Goal: Download file/media

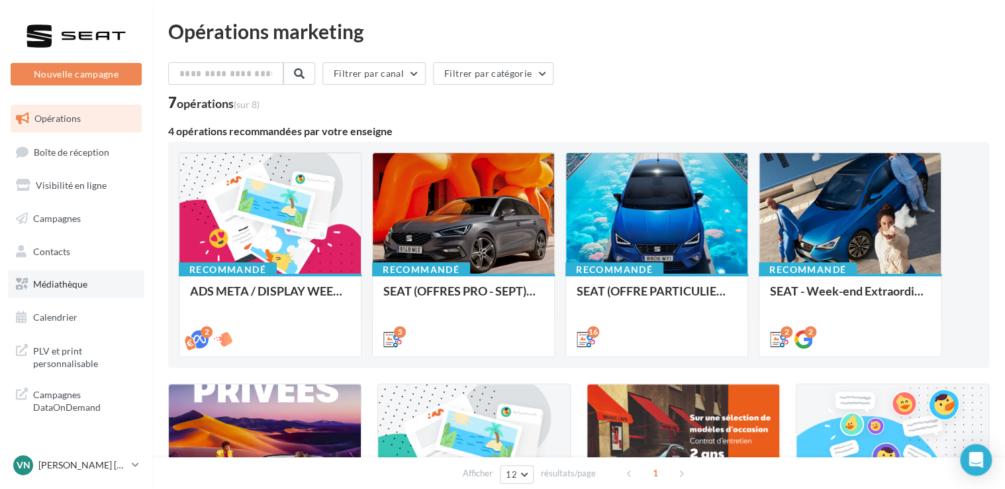
click at [66, 282] on span "Médiathèque" at bounding box center [60, 283] width 54 height 11
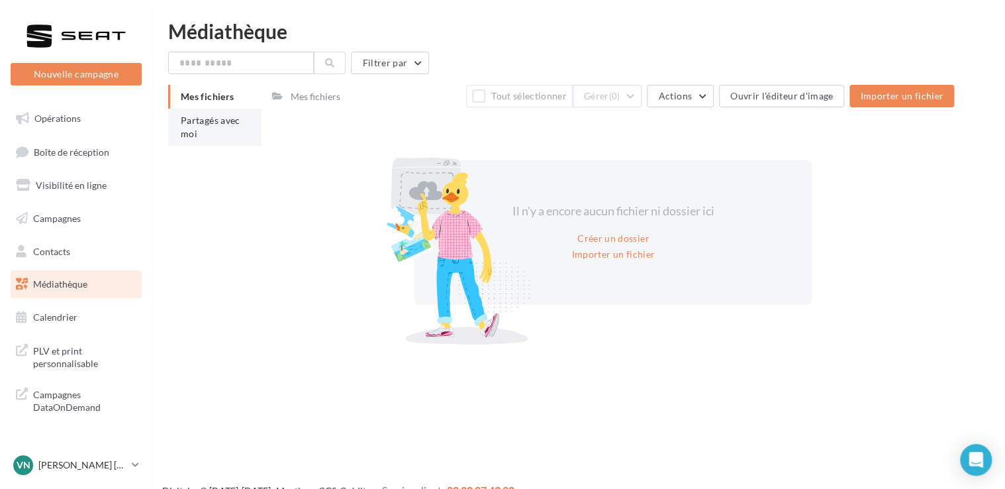
click at [191, 125] on span "Partagés avec moi" at bounding box center [211, 127] width 60 height 25
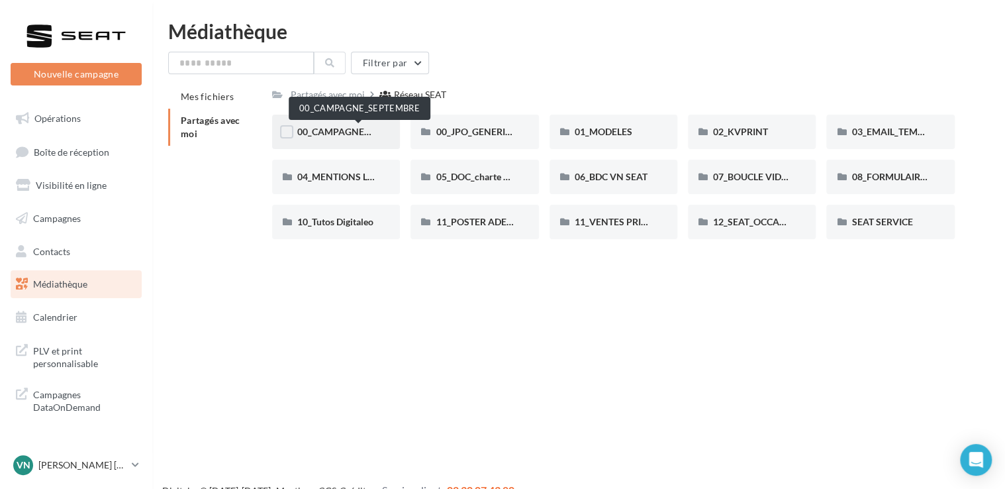
click at [363, 134] on span "00_CAMPAGNE_SEPTEMBRE" at bounding box center [359, 131] width 124 height 11
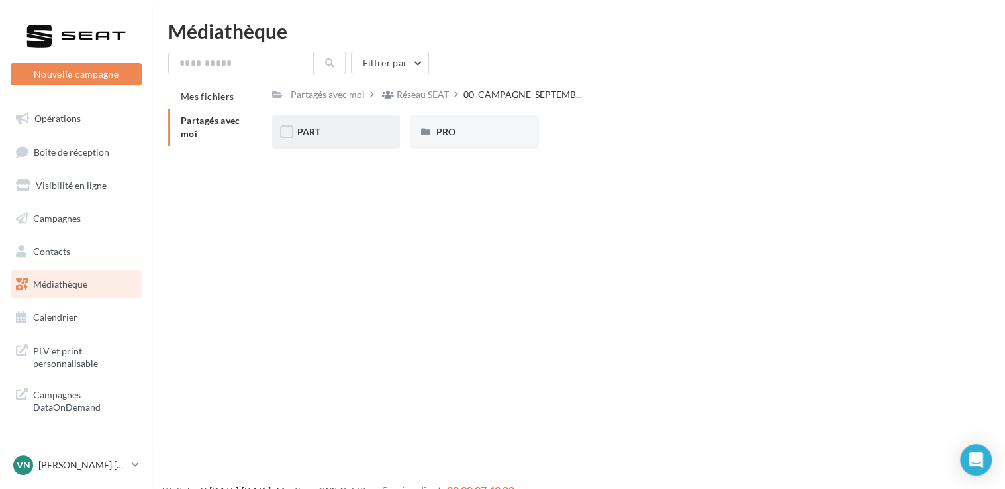
click at [340, 134] on div "PART" at bounding box center [335, 131] width 77 height 13
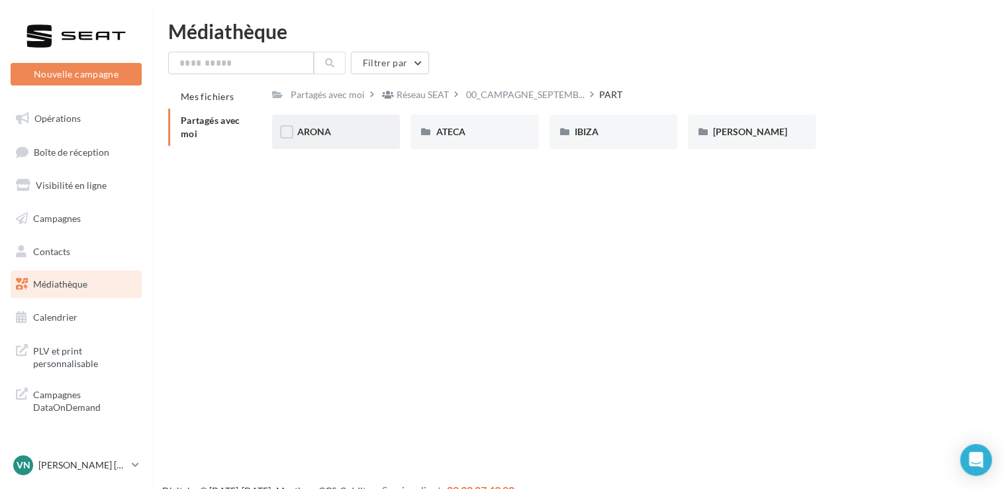
click at [363, 126] on div "ARONA" at bounding box center [335, 131] width 77 height 13
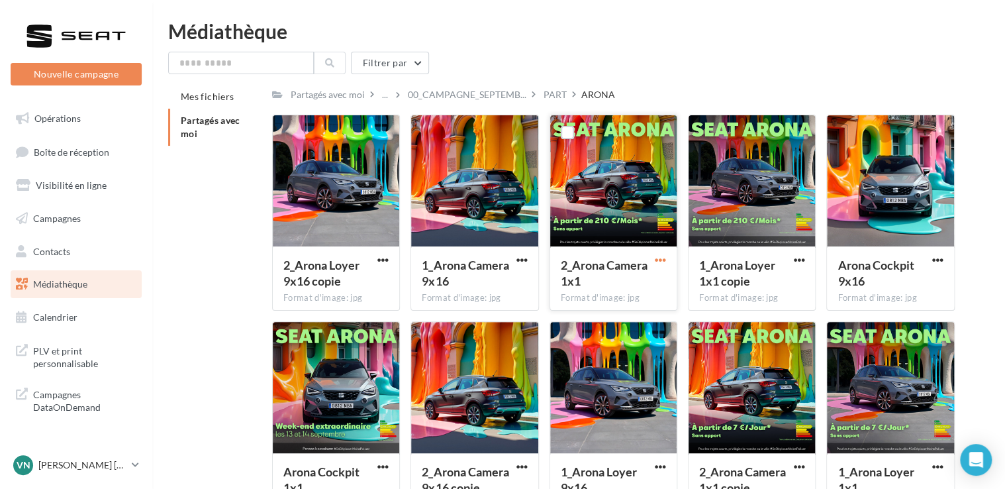
click at [662, 261] on span "button" at bounding box center [660, 259] width 11 height 11
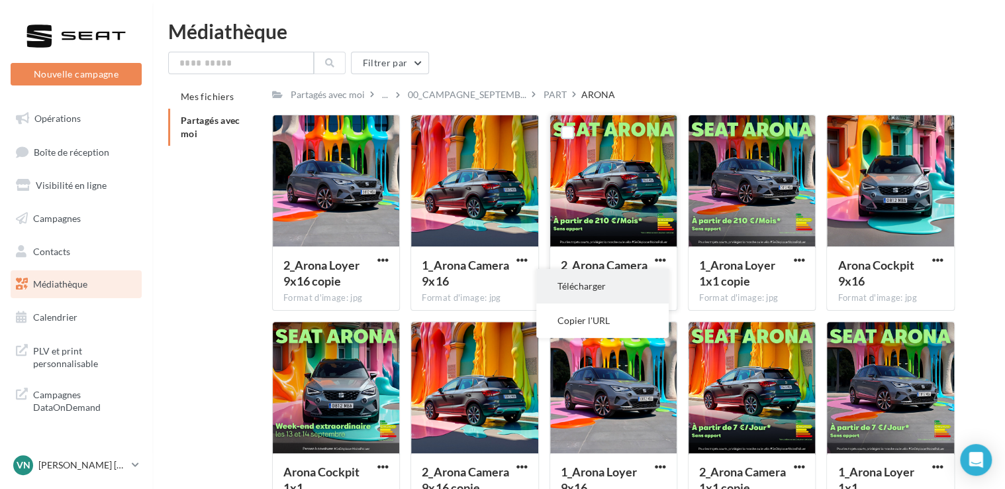
click at [648, 278] on button "Télécharger" at bounding box center [602, 286] width 132 height 34
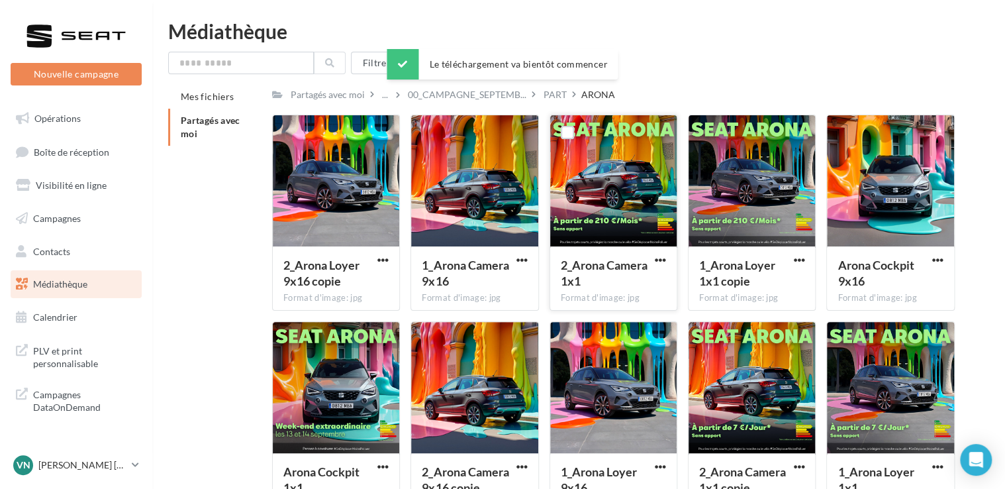
click at [1002, 178] on div "Médiathèque Filtrer par Mes fichiers Partagés avec moi Partagés avec moi ... 00…" at bounding box center [578, 274] width 853 height 507
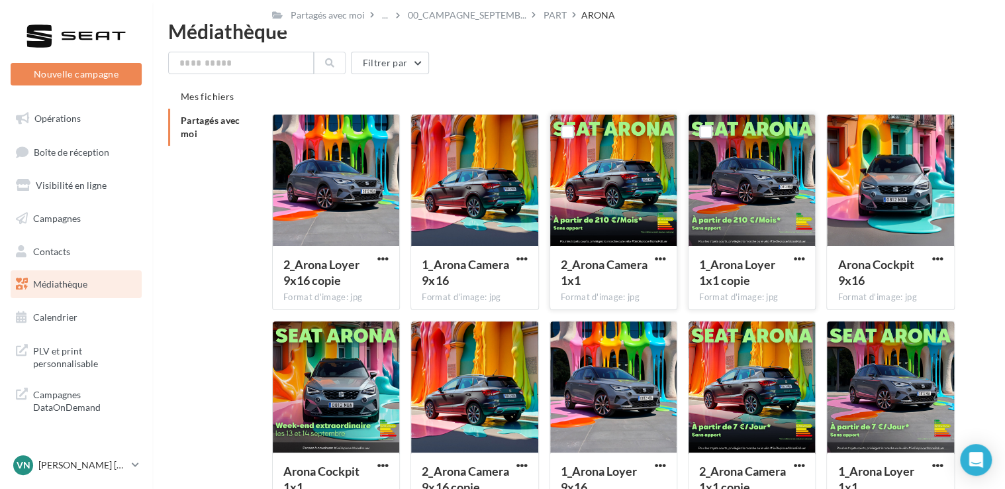
scroll to position [95, 0]
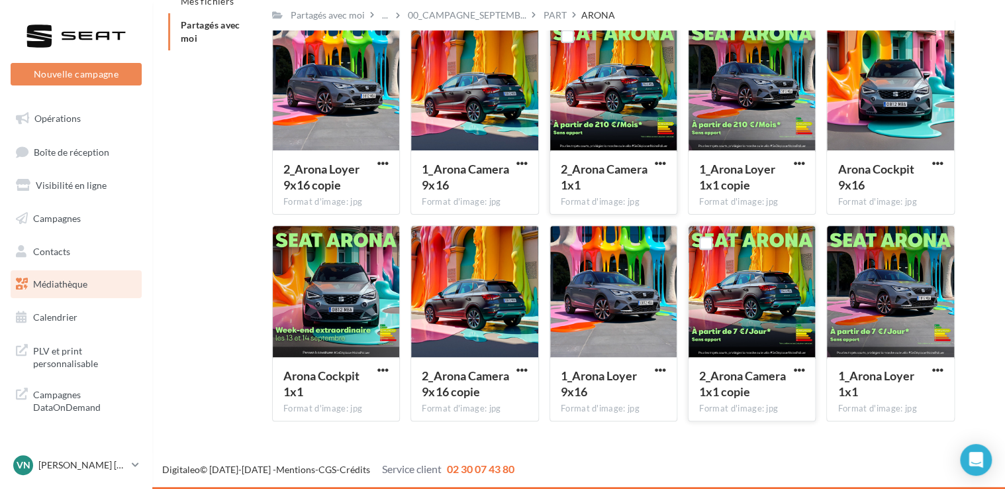
click at [791, 372] on button "button" at bounding box center [799, 370] width 17 height 13
click at [758, 393] on button "Télécharger" at bounding box center [741, 397] width 132 height 34
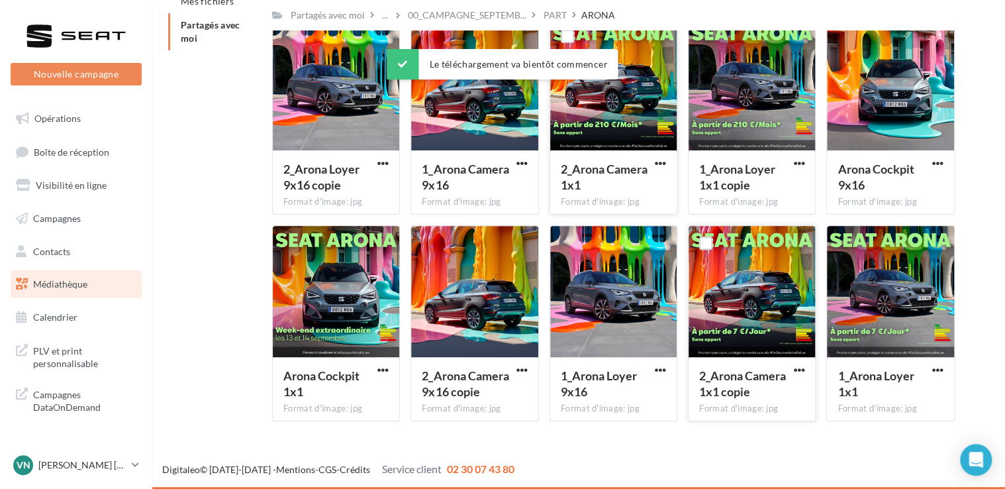
click at [578, 438] on div "Nouvelle campagne Nouvelle campagne Opérations Boîte de réception Visibilité en…" at bounding box center [502, 207] width 1005 height 563
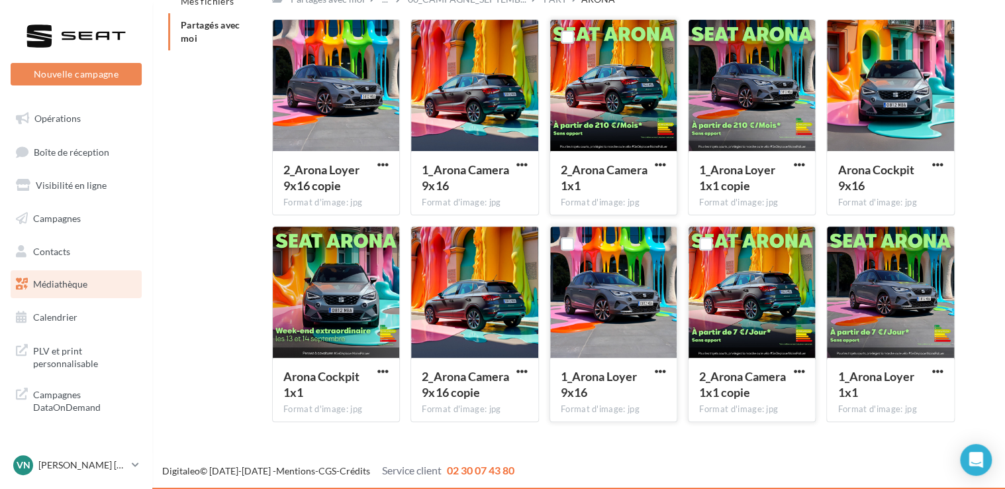
scroll to position [0, 0]
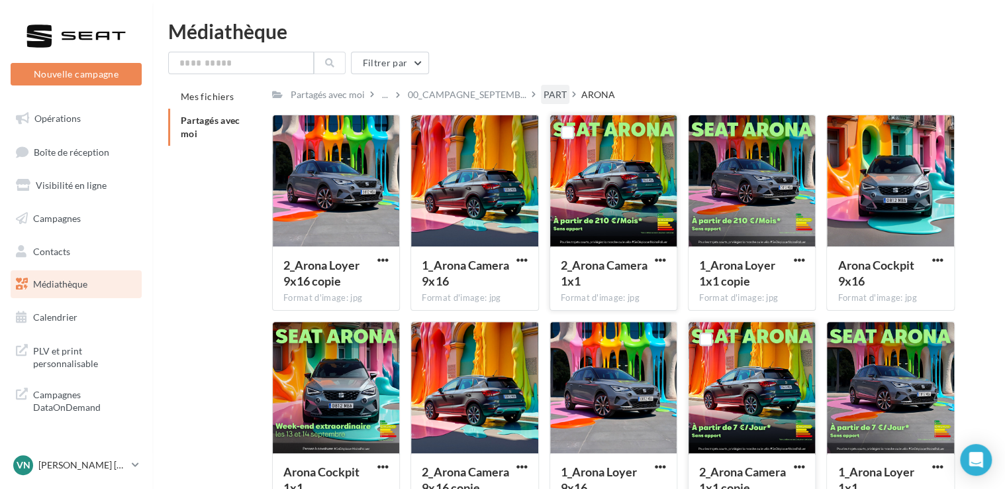
click at [556, 98] on div "PART" at bounding box center [555, 94] width 23 height 13
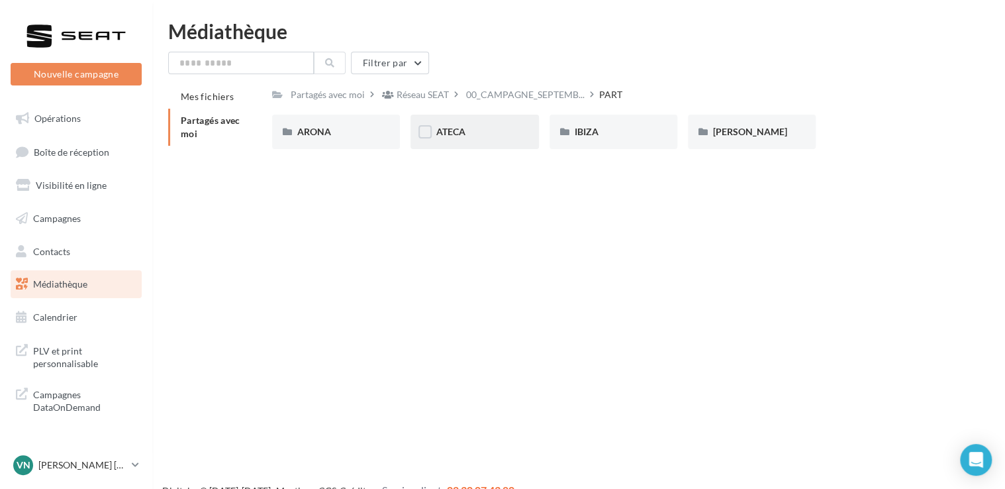
click at [475, 144] on div "ATECA" at bounding box center [475, 132] width 128 height 34
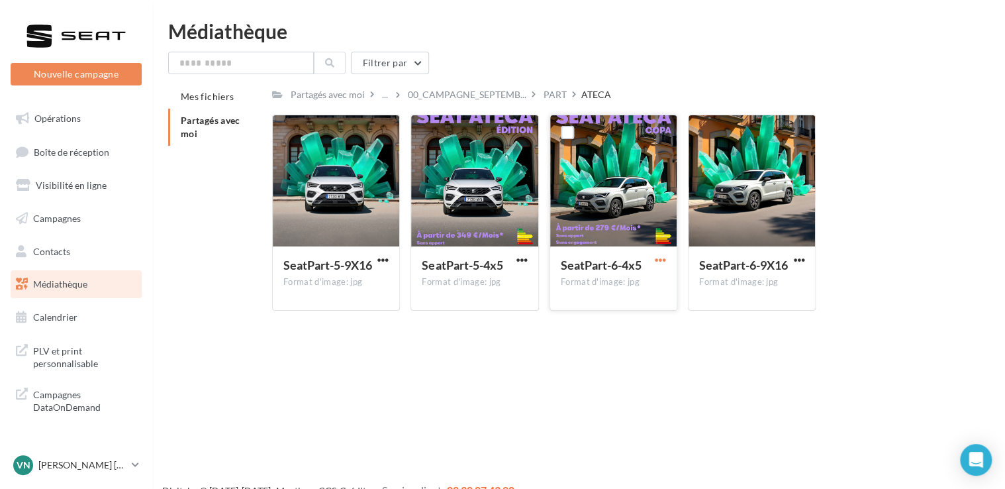
click at [657, 262] on span "button" at bounding box center [660, 259] width 11 height 11
click at [633, 293] on button "Télécharger" at bounding box center [602, 286] width 132 height 34
click at [554, 91] on div "PART" at bounding box center [555, 94] width 23 height 13
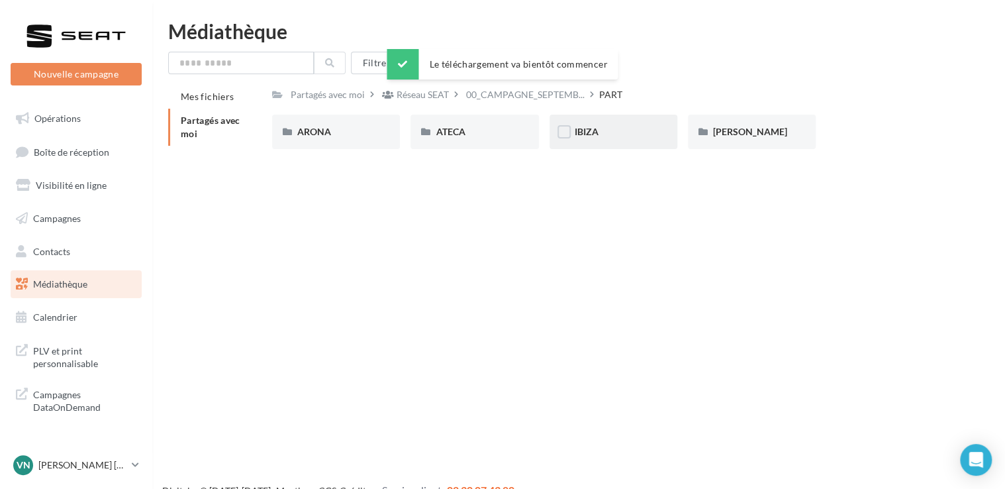
click at [607, 134] on div "IBIZA" at bounding box center [613, 131] width 77 height 13
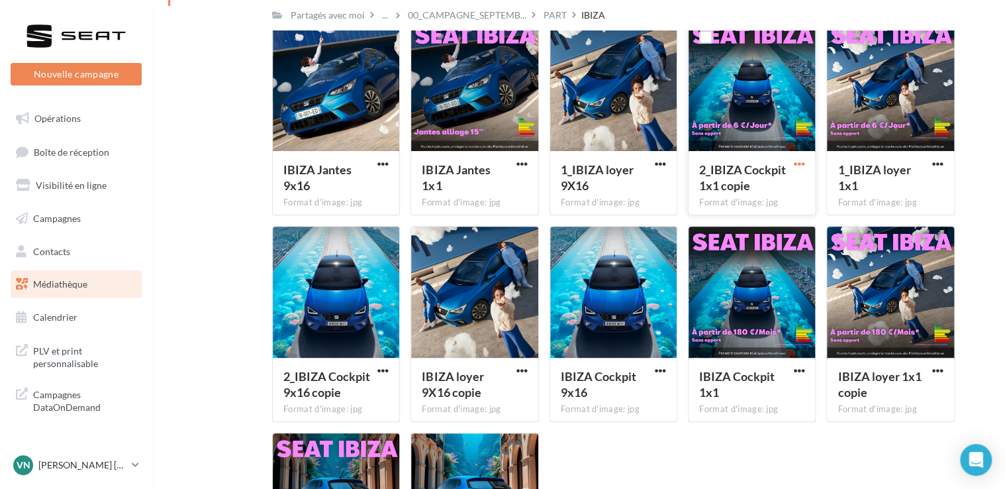
scroll to position [119, 0]
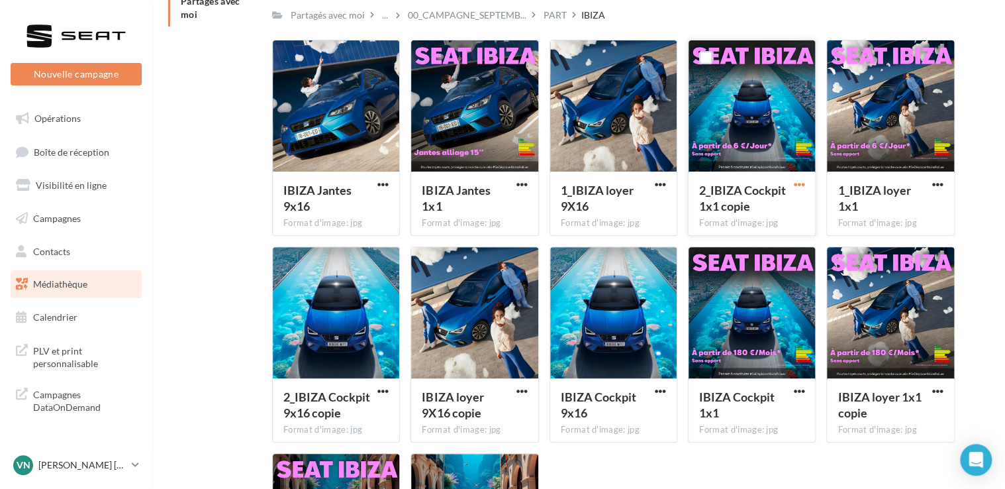
click at [798, 185] on span "button" at bounding box center [798, 184] width 11 height 11
click at [782, 201] on button "Télécharger" at bounding box center [741, 211] width 132 height 34
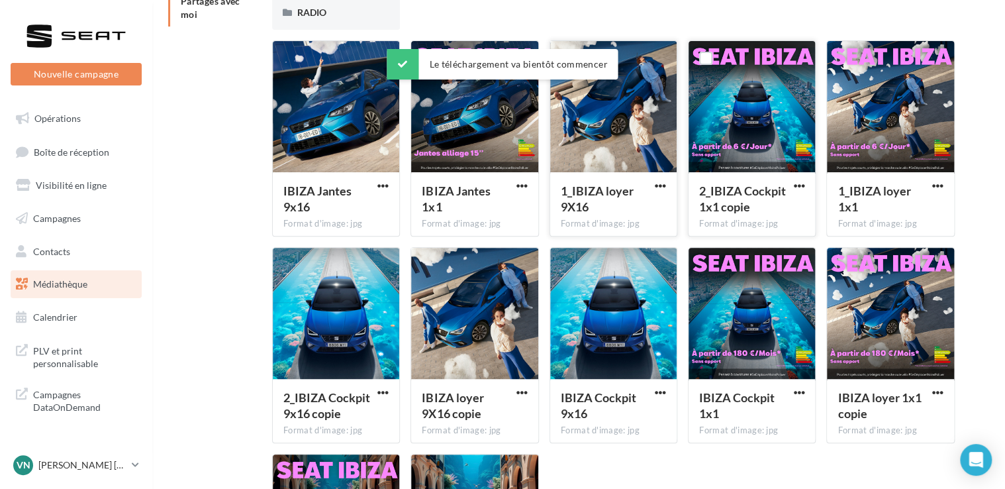
scroll to position [0, 0]
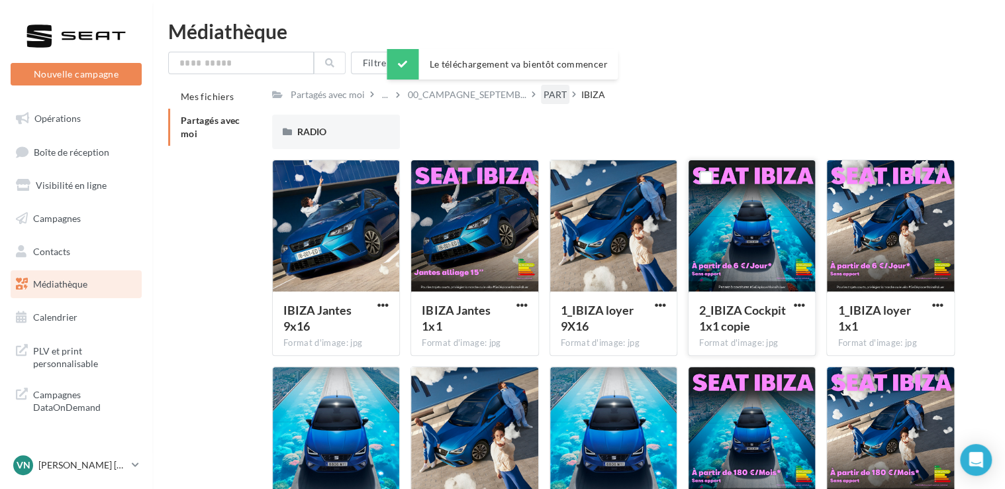
click at [544, 96] on div "PART" at bounding box center [555, 94] width 23 height 13
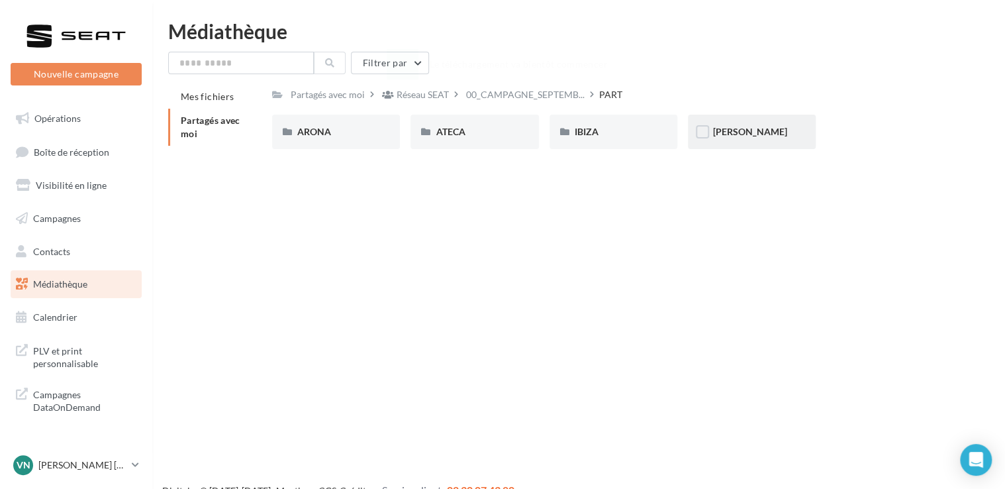
click at [747, 116] on div "[PERSON_NAME]" at bounding box center [752, 132] width 128 height 34
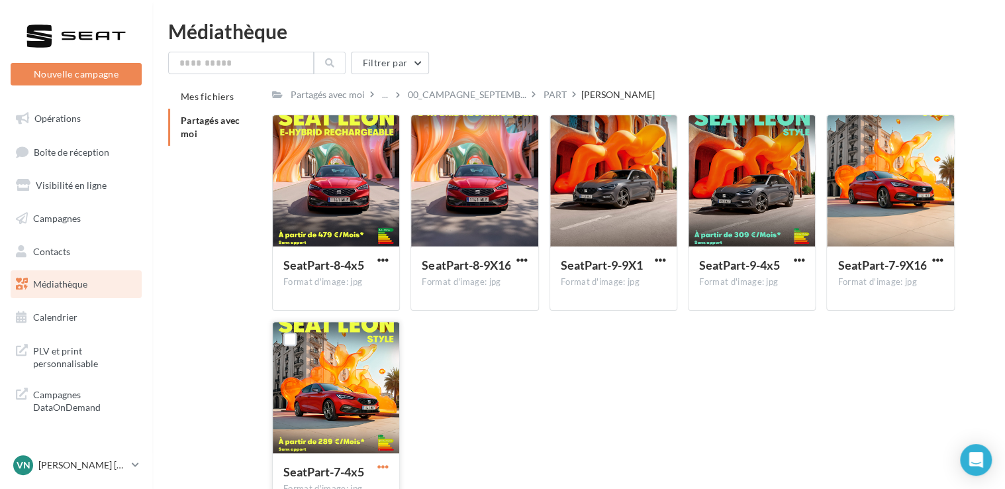
click at [381, 470] on span "button" at bounding box center [383, 466] width 11 height 11
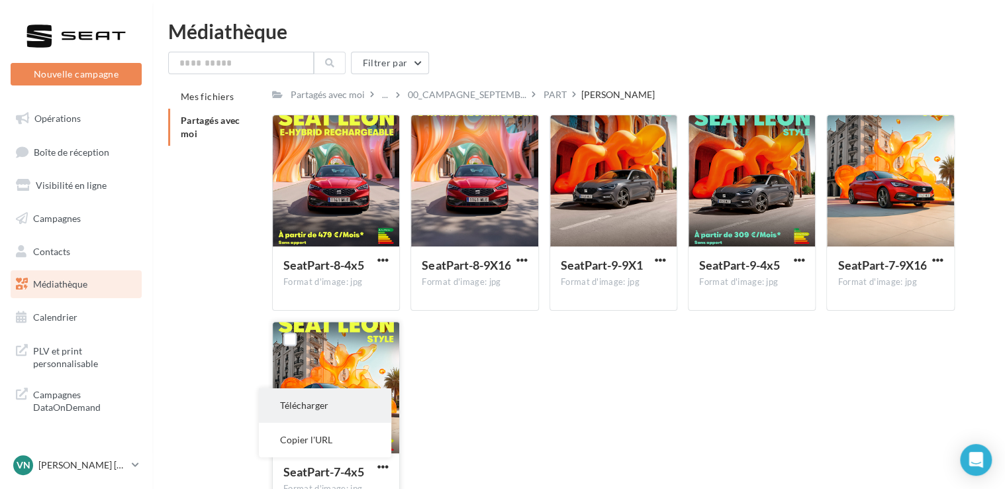
click at [354, 410] on button "Télécharger" at bounding box center [325, 405] width 132 height 34
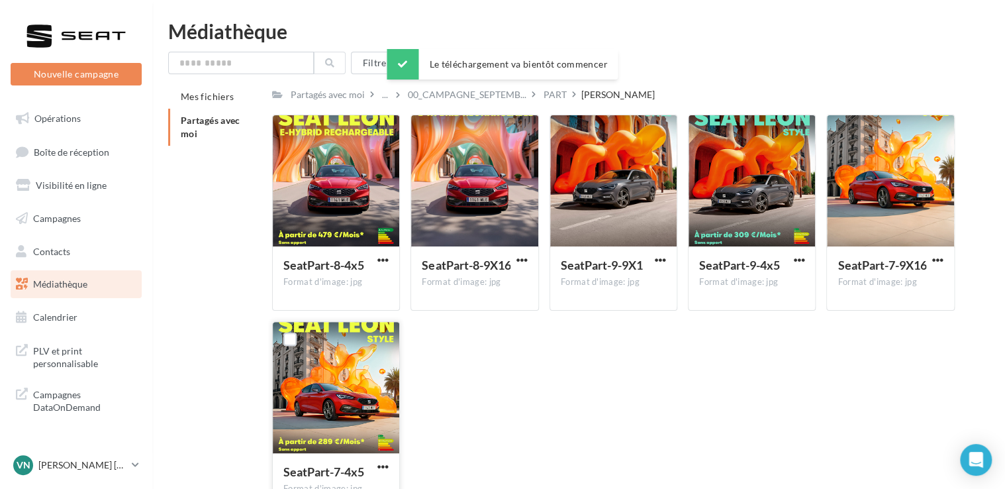
click at [578, 330] on div "SeatPart-8-4x5 Format d'image: jpg SeatPart-8-4x5 SeatPart-8-9X16 Format d'imag…" at bounding box center [618, 321] width 693 height 413
click at [117, 460] on p "[PERSON_NAME] [PERSON_NAME]" at bounding box center [82, 464] width 88 height 13
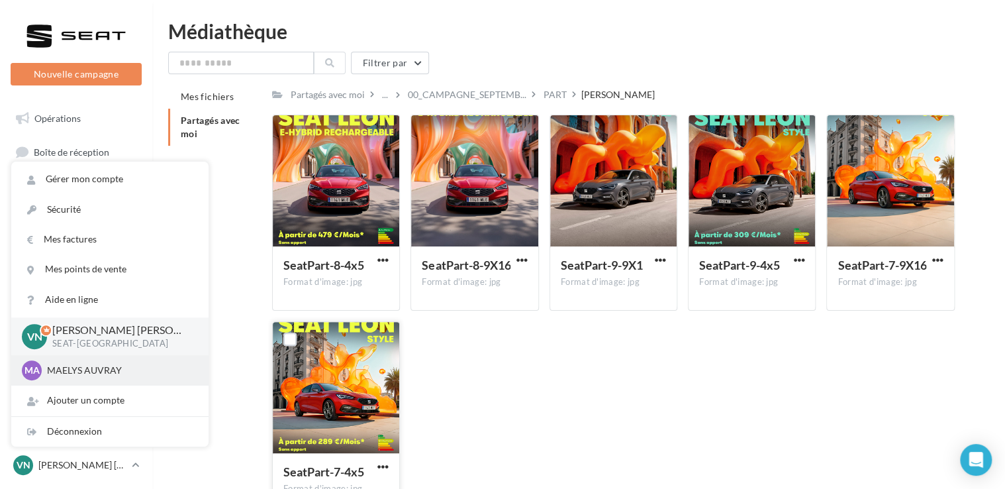
click at [127, 369] on p "MAELYS AUVRAY" at bounding box center [120, 370] width 146 height 13
